Goal: Navigation & Orientation: Find specific page/section

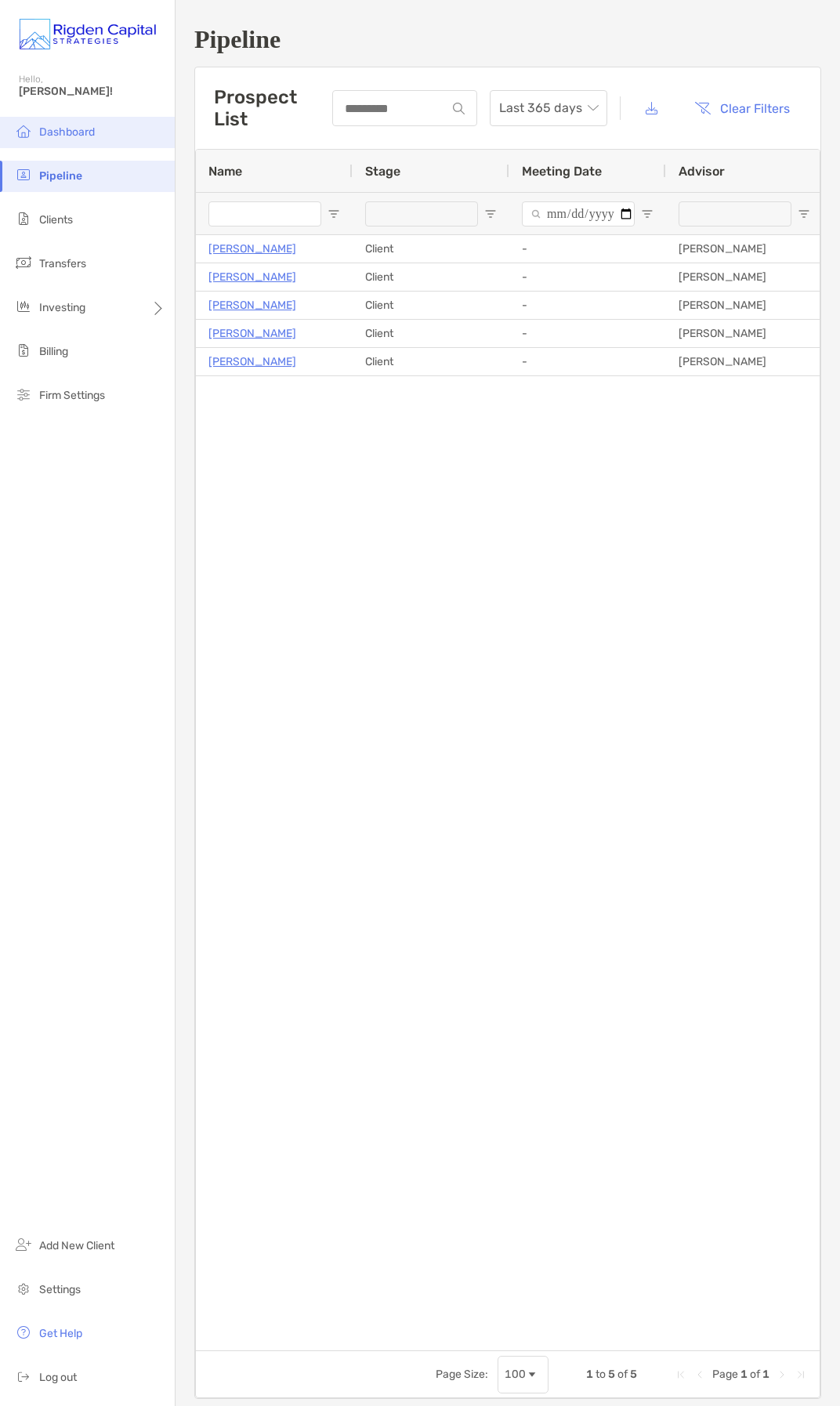
click at [96, 138] on li "Dashboard" at bounding box center [87, 132] width 174 height 32
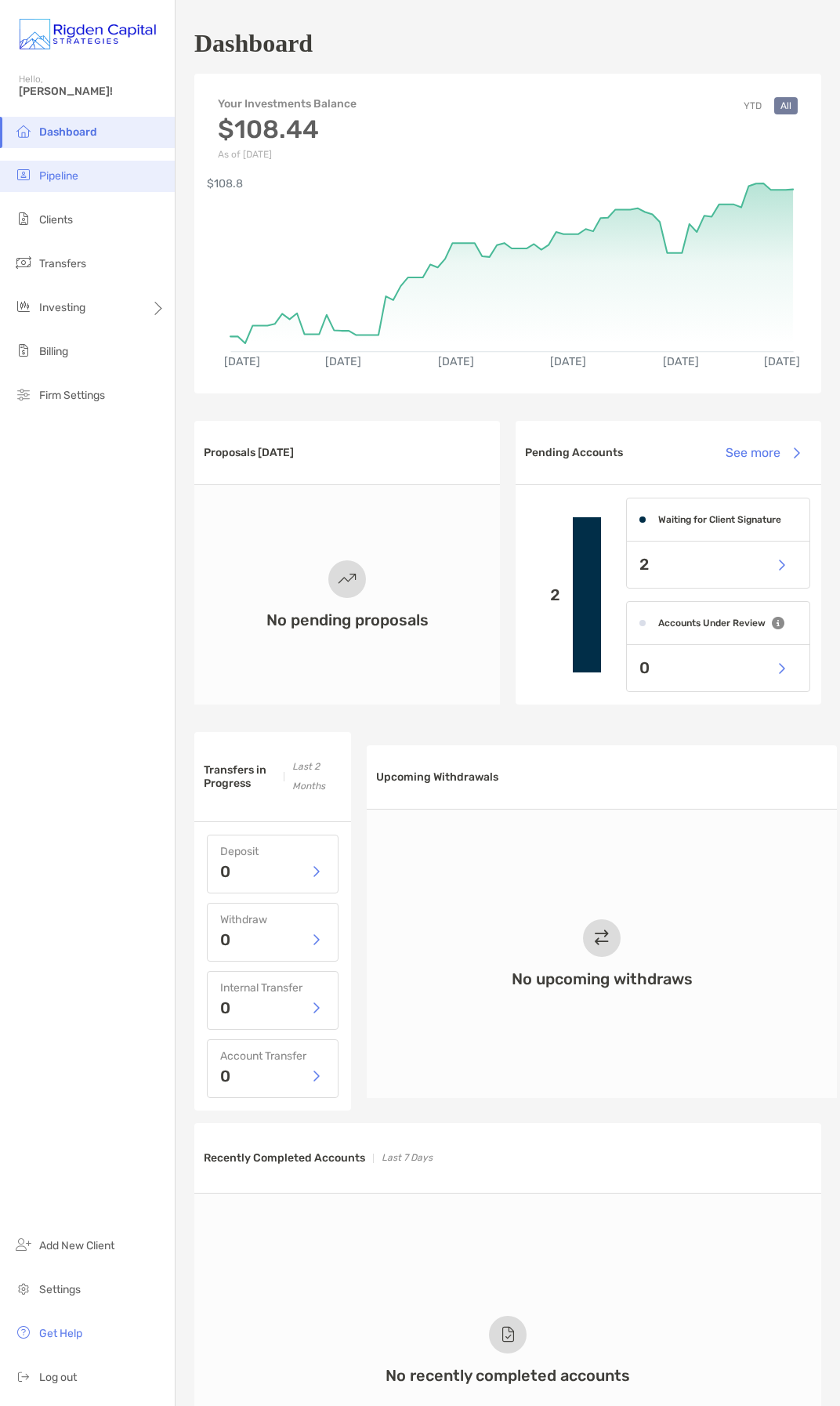
click at [70, 175] on span "Pipeline" at bounding box center [58, 175] width 39 height 13
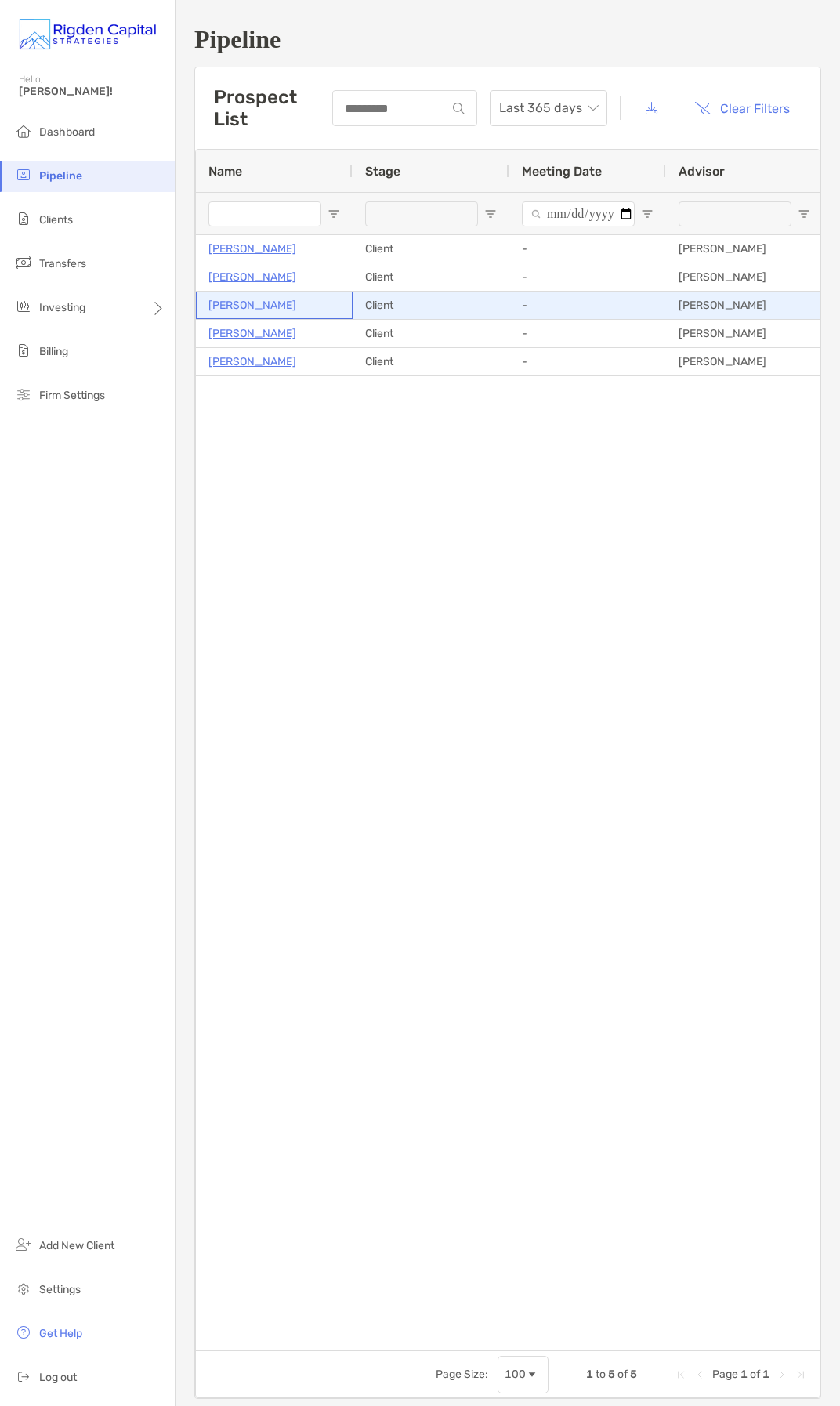
click at [242, 307] on p "[PERSON_NAME]" at bounding box center [252, 305] width 88 height 19
